Goal: Task Accomplishment & Management: Use online tool/utility

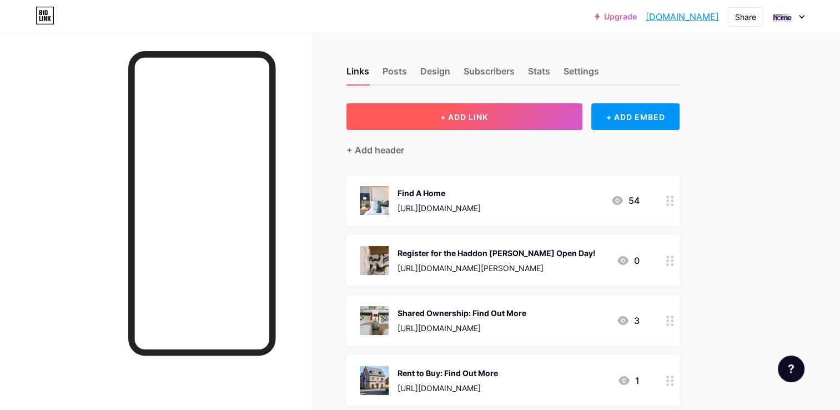
click at [470, 109] on button "+ ADD LINK" at bounding box center [464, 116] width 236 height 27
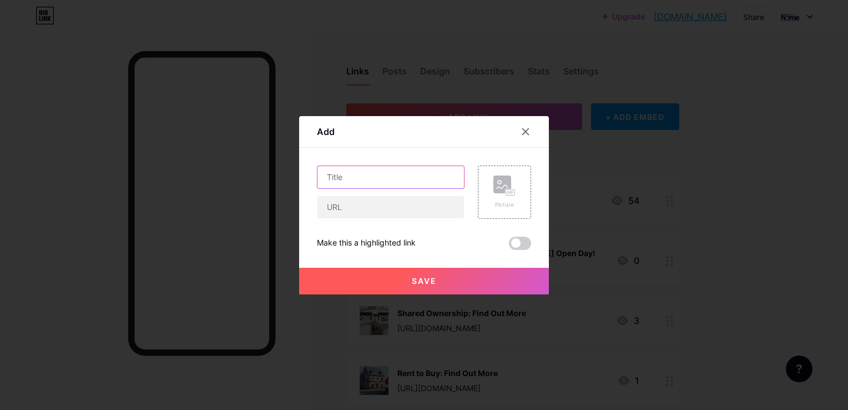
click at [386, 174] on input "text" at bounding box center [390, 177] width 147 height 22
click at [409, 177] on input "Book your Trentside Viewing" at bounding box center [390, 177] width 147 height 22
click at [419, 188] on input "Book your Trentside viewing" at bounding box center [390, 177] width 147 height 22
click at [422, 169] on input "Book your Trentside viewing" at bounding box center [390, 177] width 147 height 22
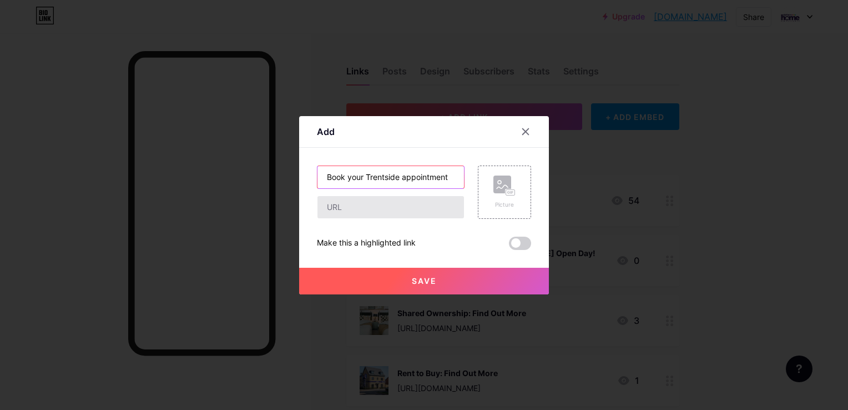
type input "Book your Trentside appointment"
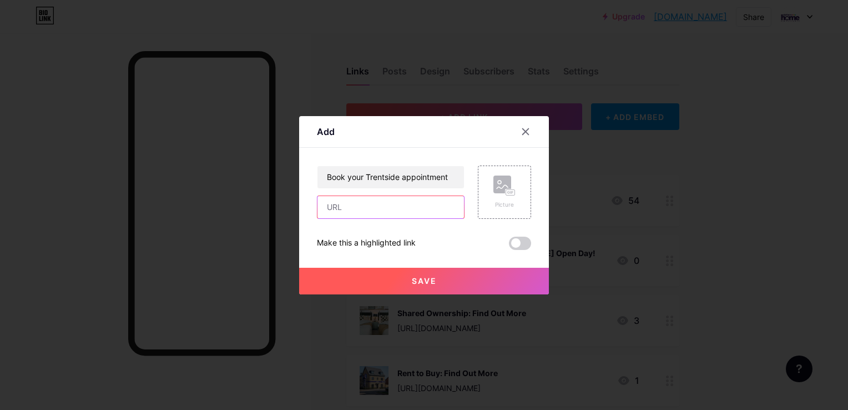
click at [421, 209] on input "text" at bounding box center [390, 207] width 147 height 22
paste input "[URL][DOMAIN_NAME]"
type input "[URL][DOMAIN_NAME]"
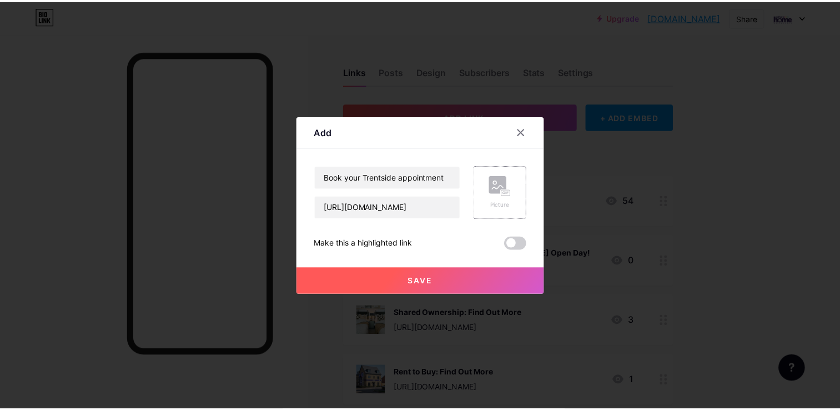
scroll to position [0, 0]
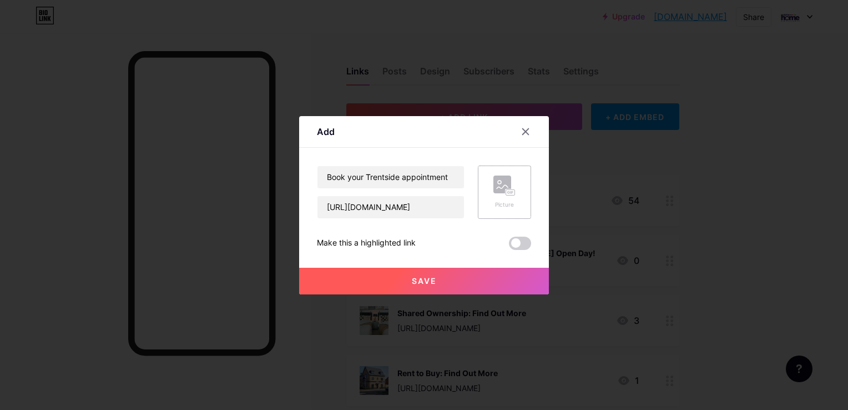
click at [528, 183] on div "Picture" at bounding box center [504, 191] width 53 height 53
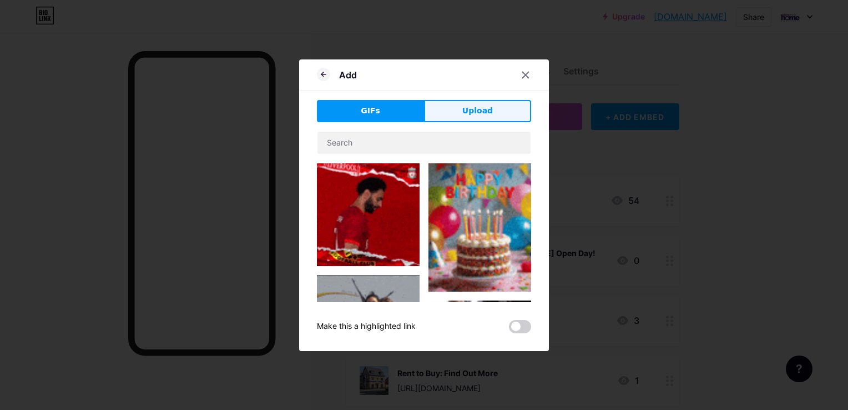
click at [453, 109] on button "Upload" at bounding box center [477, 111] width 107 height 22
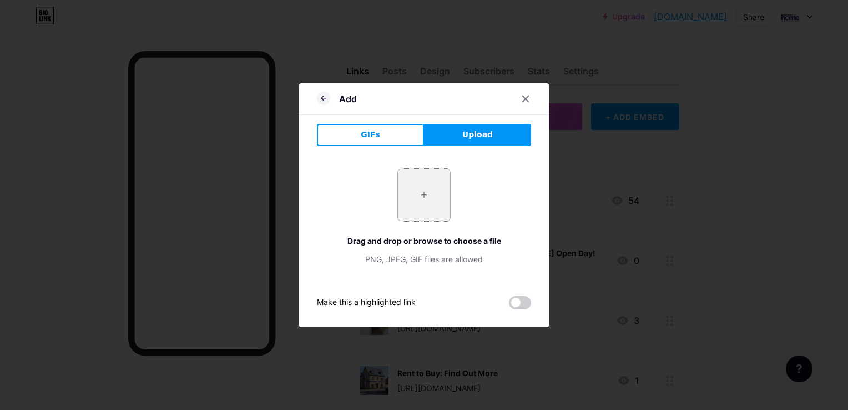
click at [431, 203] on input "file" at bounding box center [424, 195] width 52 height 52
type input "C:\fakepath\cz4k6qbr.png"
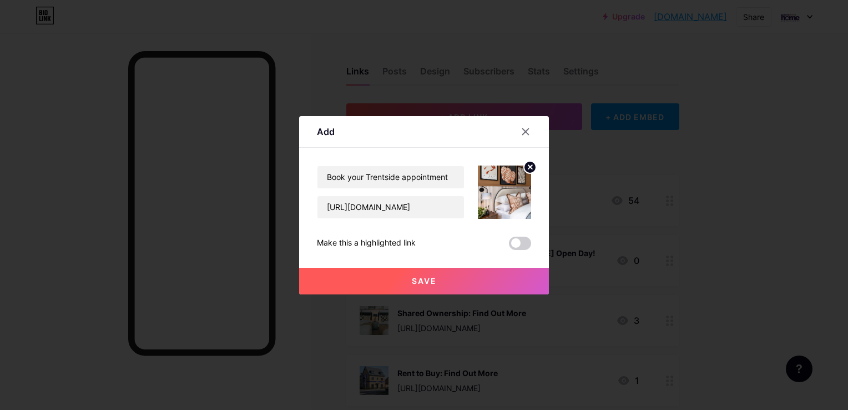
click at [458, 276] on button "Save" at bounding box center [424, 281] width 250 height 27
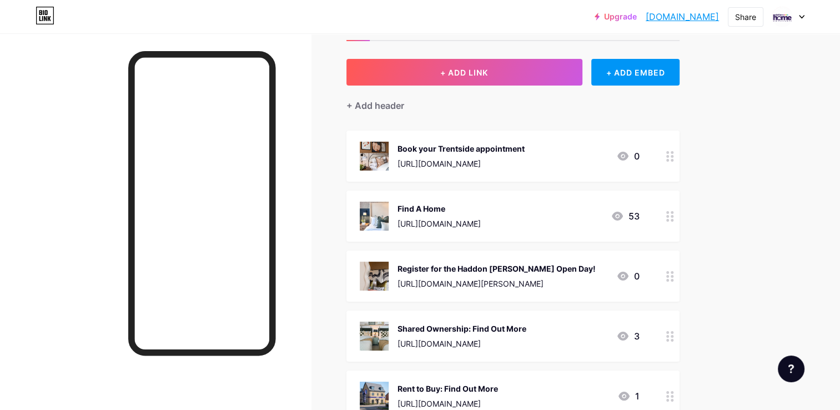
scroll to position [42, 0]
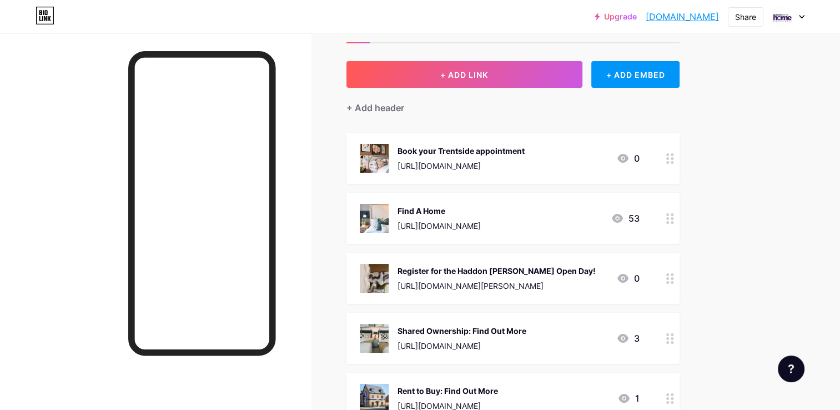
drag, startPoint x: 475, startPoint y: 161, endPoint x: 478, endPoint y: 237, distance: 76.1
click at [478, 237] on span "Book your Trentside appointment [URL][DOMAIN_NAME] 0 Find A Home [URL][DOMAIN_N…" at bounding box center [512, 398] width 333 height 531
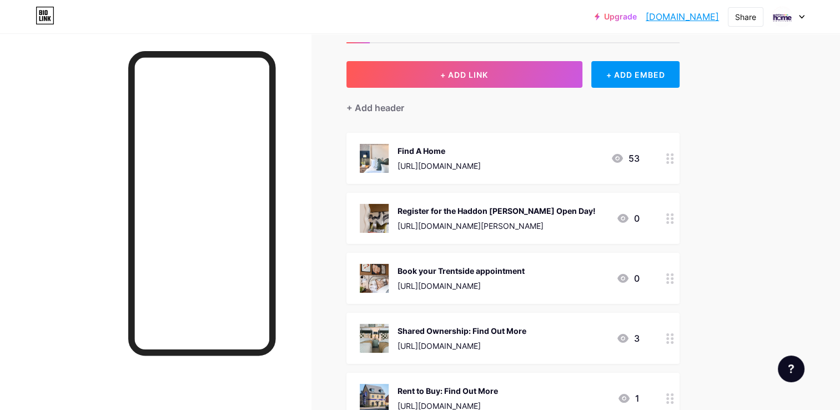
drag, startPoint x: 478, startPoint y: 237, endPoint x: 665, endPoint y: 159, distance: 203.1
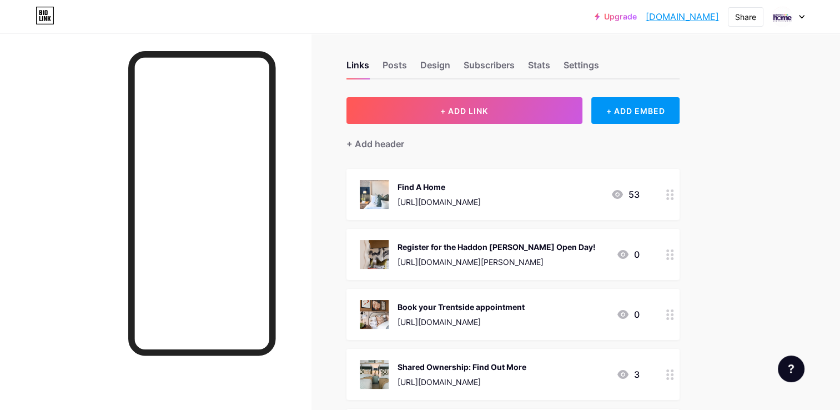
scroll to position [0, 0]
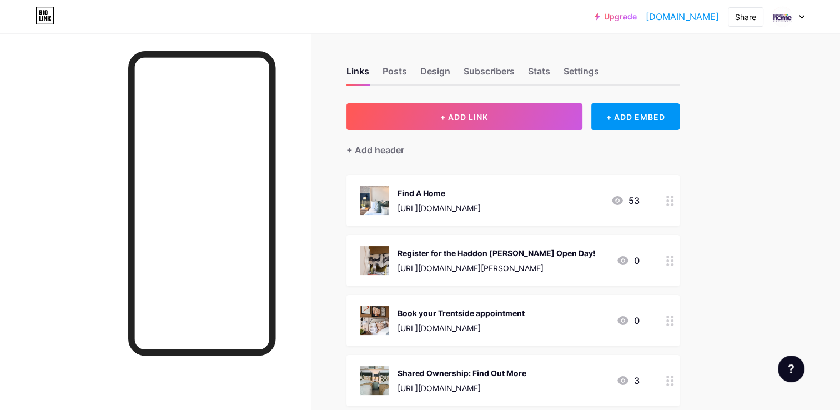
click at [571, 255] on div "Register for the Haddon [PERSON_NAME] Open Day!" at bounding box center [496, 253] width 198 height 12
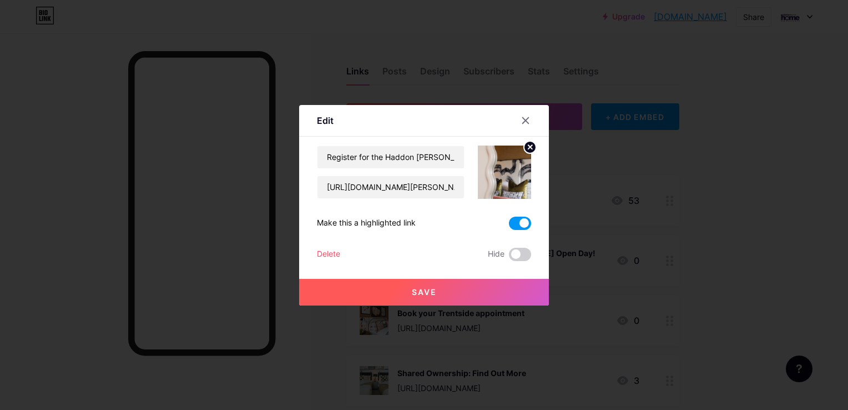
click at [527, 220] on span at bounding box center [520, 222] width 22 height 13
click at [509, 226] on input "checkbox" at bounding box center [509, 226] width 0 height 0
click at [476, 290] on button "Save" at bounding box center [424, 292] width 250 height 27
